Goal: Information Seeking & Learning: Understand process/instructions

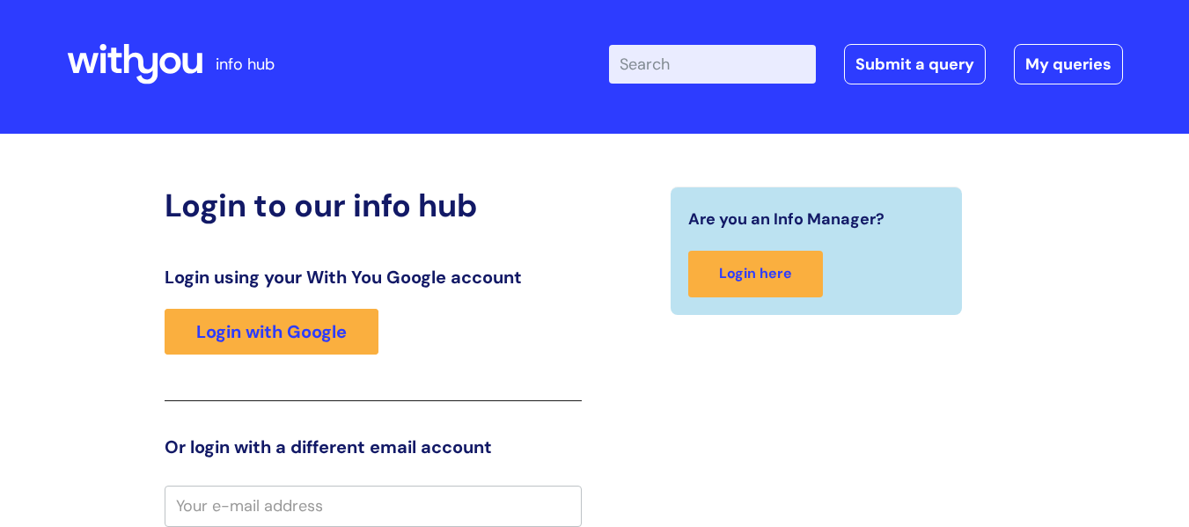
scroll to position [5, 0]
click at [260, 367] on div "Login using your With You Google account Login with Google" at bounding box center [373, 334] width 417 height 135
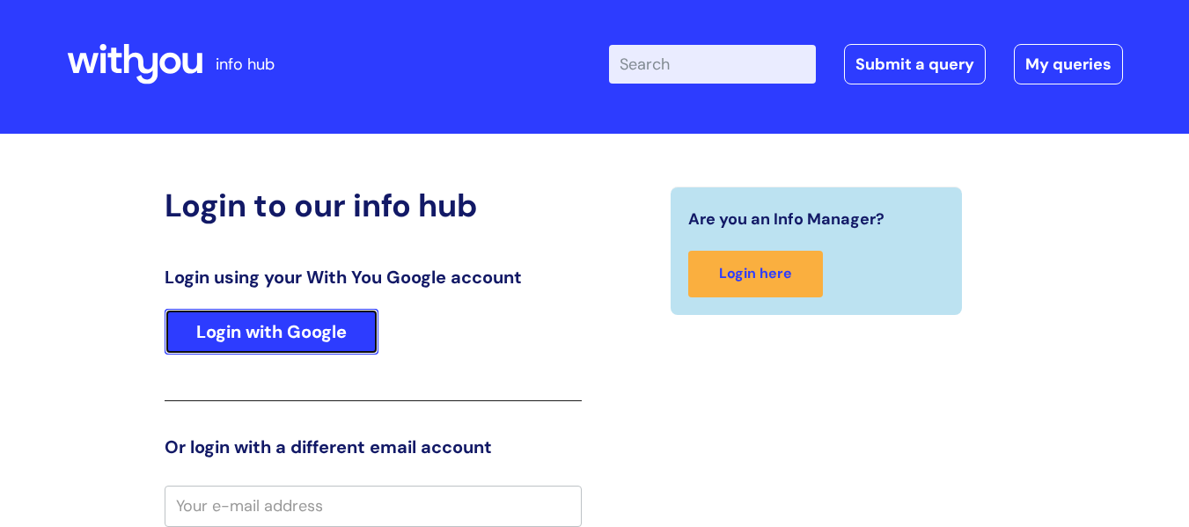
click at [282, 327] on link "Login with Google" at bounding box center [272, 332] width 214 height 46
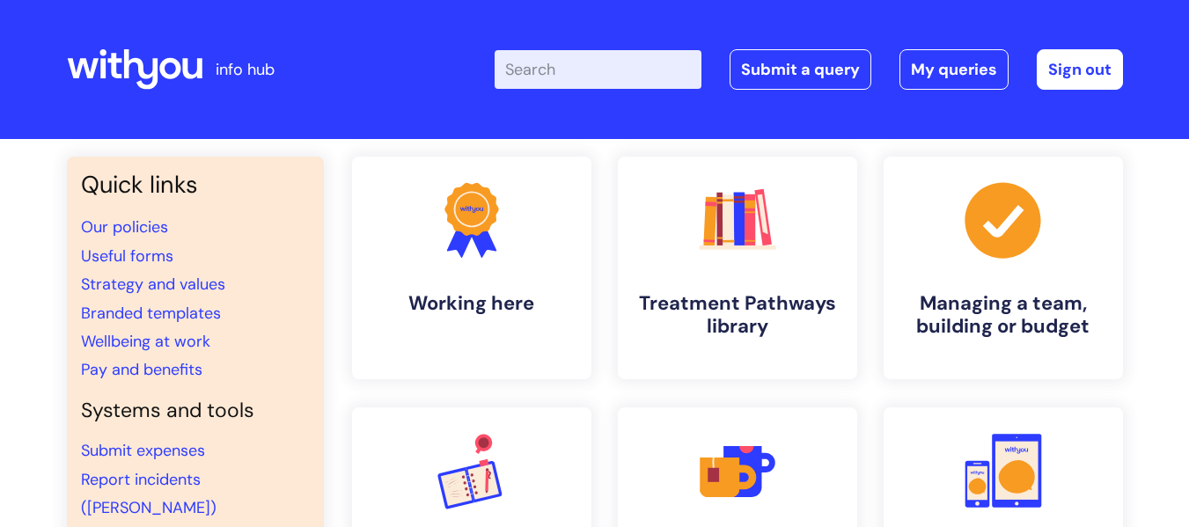
click at [502, 69] on div "Enter your search term here... Search Submit a query My queries Welcome [PERSON…" at bounding box center [726, 70] width 794 height 104
click at [563, 68] on input "Enter your search term here..." at bounding box center [598, 69] width 207 height 39
click at [581, 77] on input "Enter your search term here..." at bounding box center [598, 69] width 207 height 39
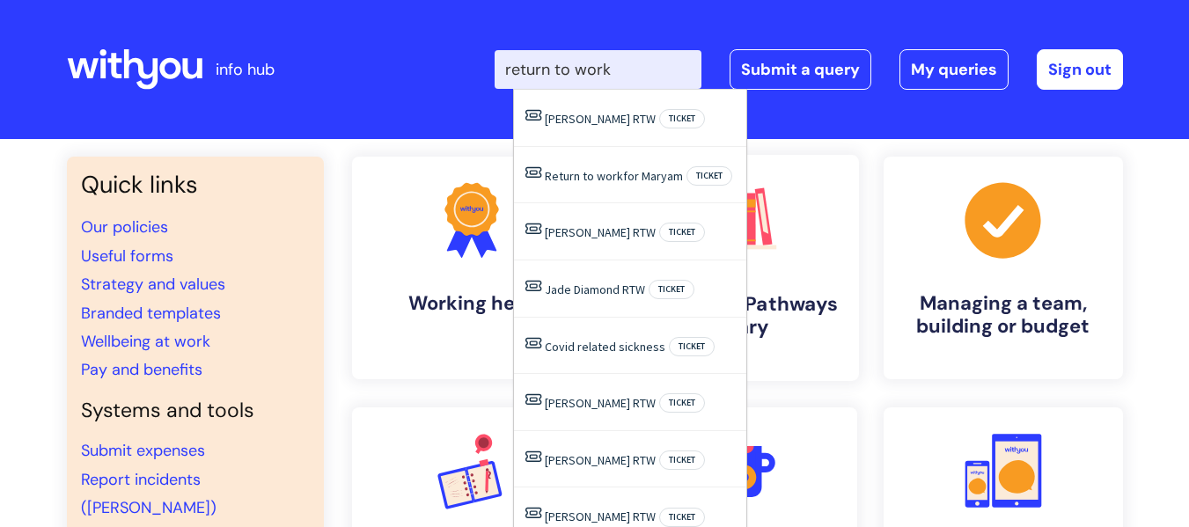
type input "return to work"
click button "Search" at bounding box center [0, 0] width 0 height 0
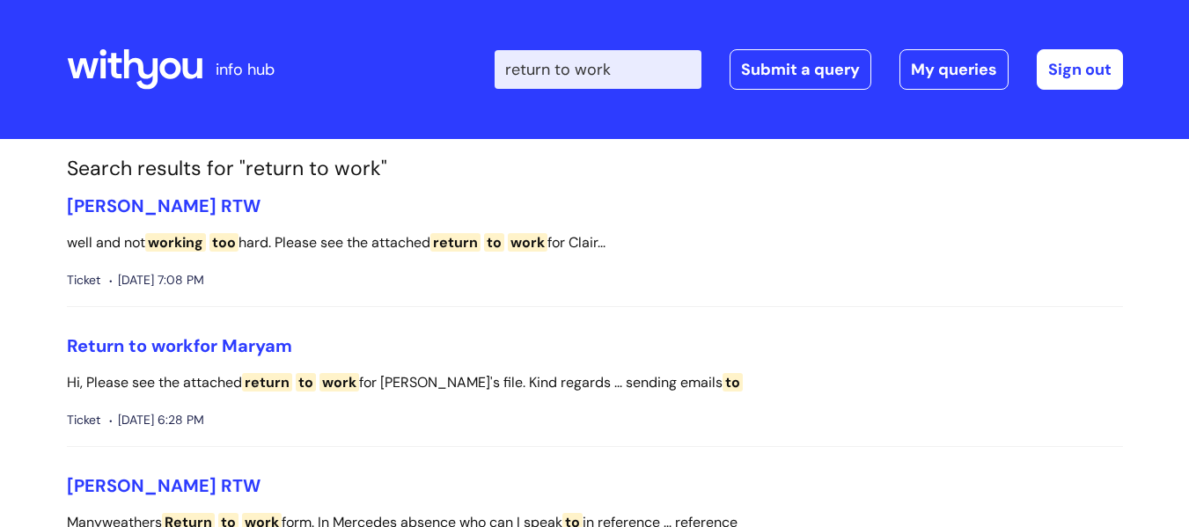
click at [138, 88] on icon at bounding box center [135, 69] width 136 height 42
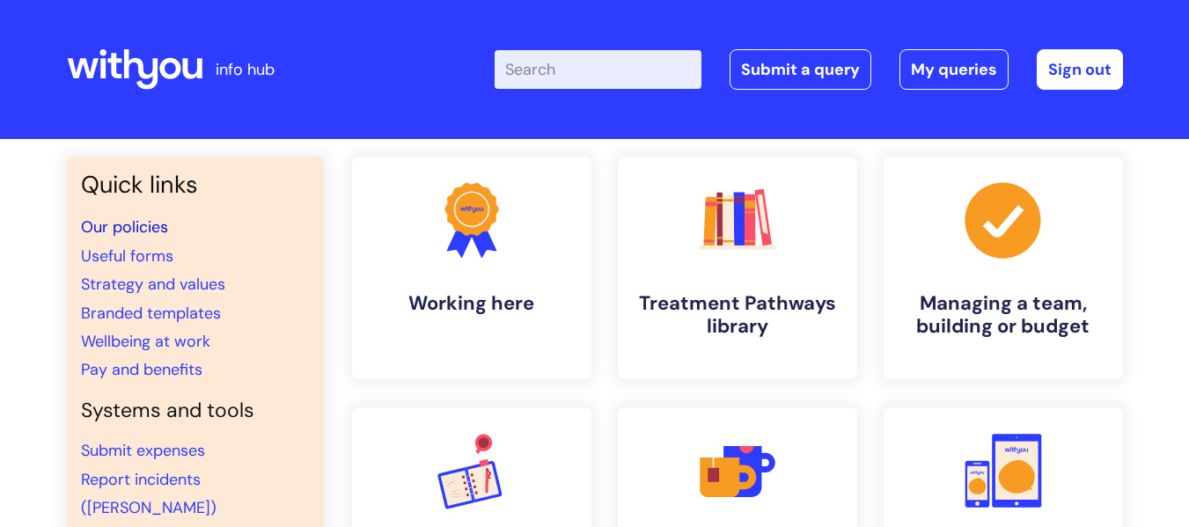
click at [116, 225] on link "Our policies" at bounding box center [124, 227] width 87 height 21
click at [114, 260] on link "Useful forms" at bounding box center [127, 256] width 92 height 21
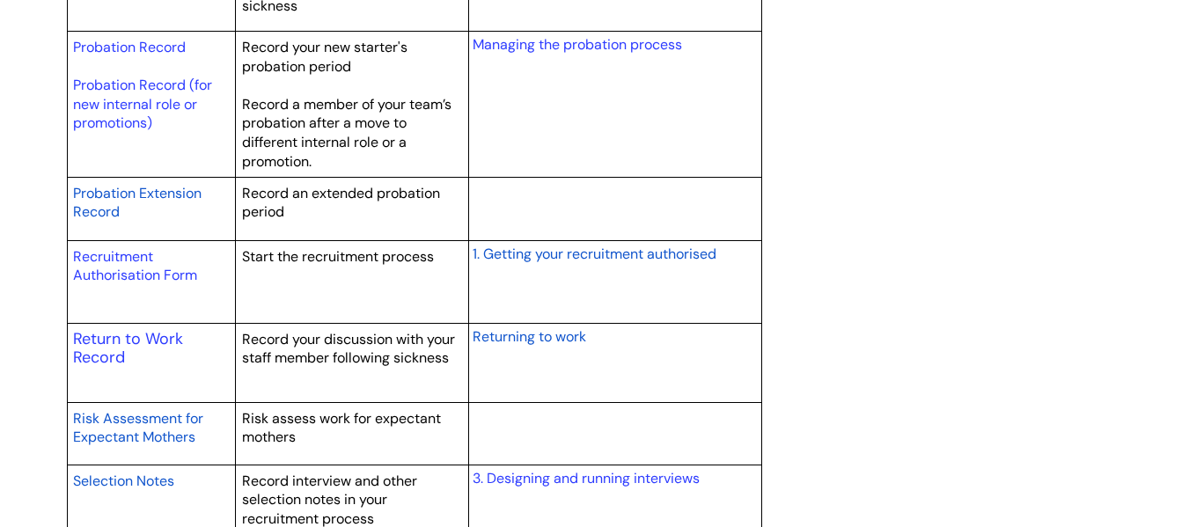
scroll to position [2552, 0]
click at [525, 338] on span "Returning to work" at bounding box center [530, 335] width 114 height 18
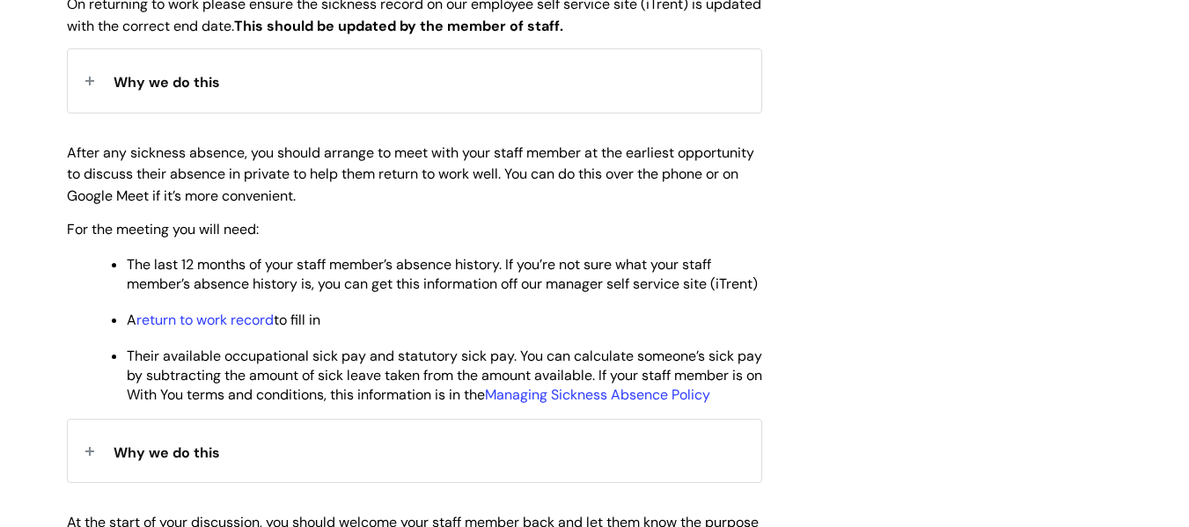
scroll to position [880, 0]
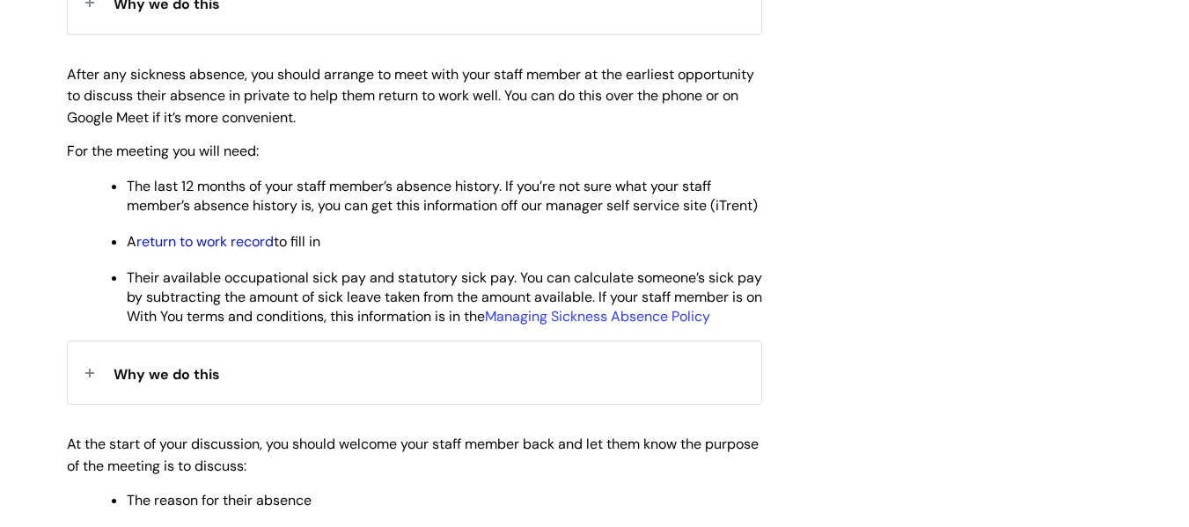
click at [229, 251] on link "return to work record" at bounding box center [204, 241] width 137 height 18
